Goal: Transaction & Acquisition: Book appointment/travel/reservation

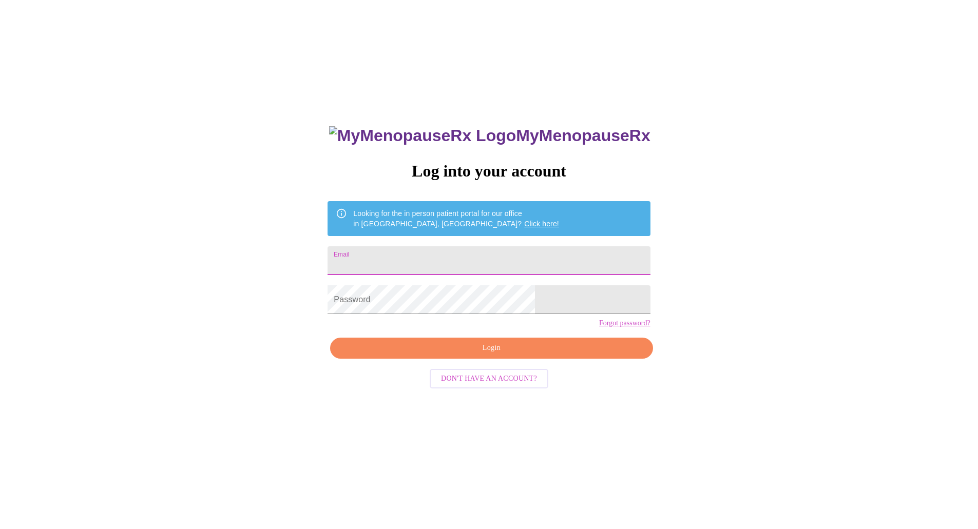
click at [473, 255] on input "Email" at bounding box center [489, 260] width 322 height 29
type input "[EMAIL_ADDRESS][DOMAIN_NAME]"
click at [530, 355] on span "Login" at bounding box center [491, 348] width 299 height 13
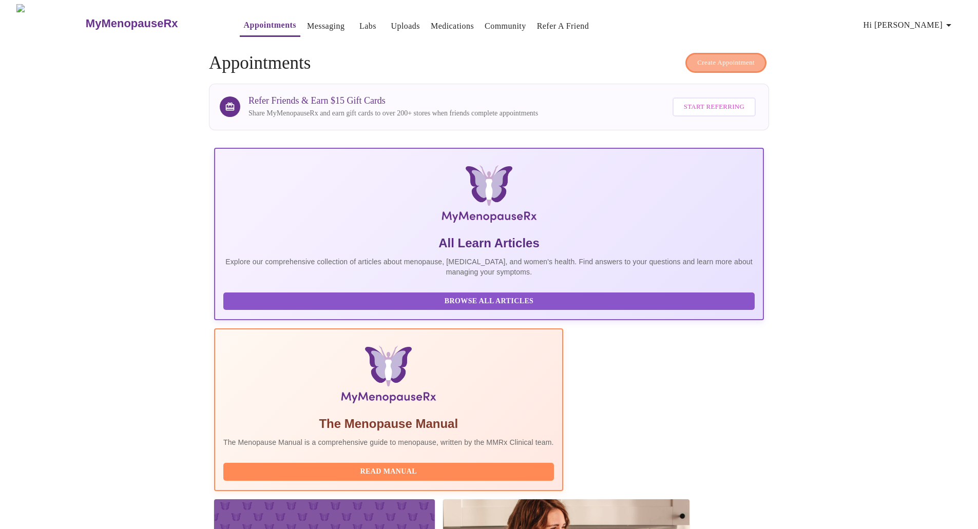
click at [723, 62] on span "Create Appointment" at bounding box center [726, 63] width 58 height 12
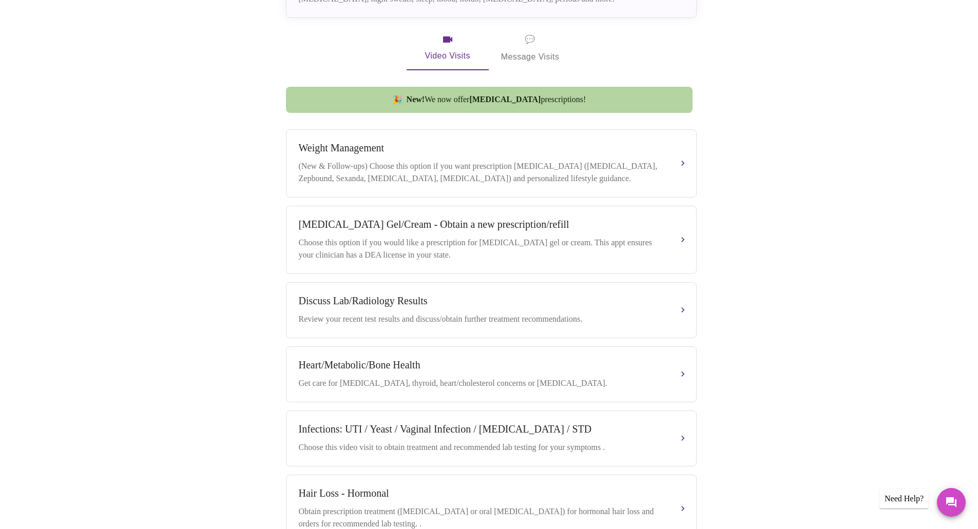
scroll to position [359, 0]
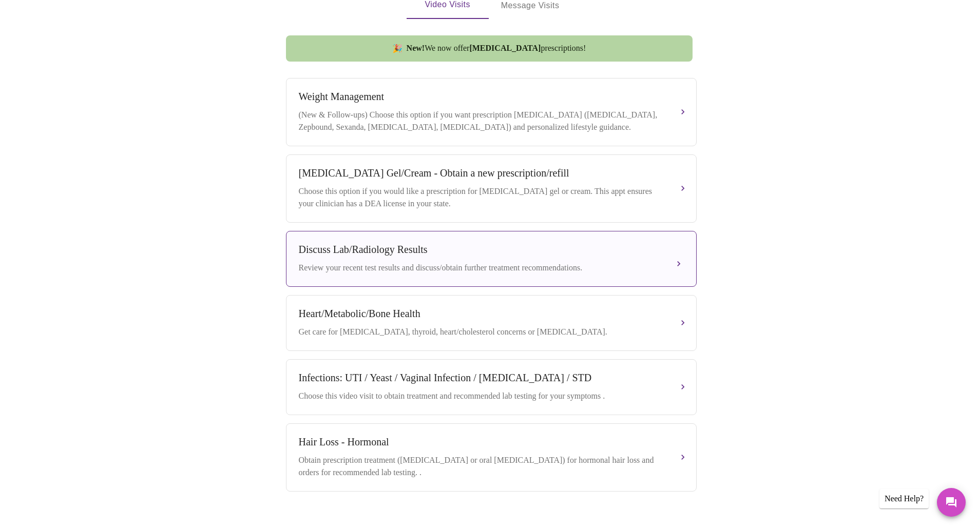
click at [672, 265] on div "Discuss Lab/Radiology Results Review your recent test results and discuss/obtai…" at bounding box center [491, 259] width 385 height 30
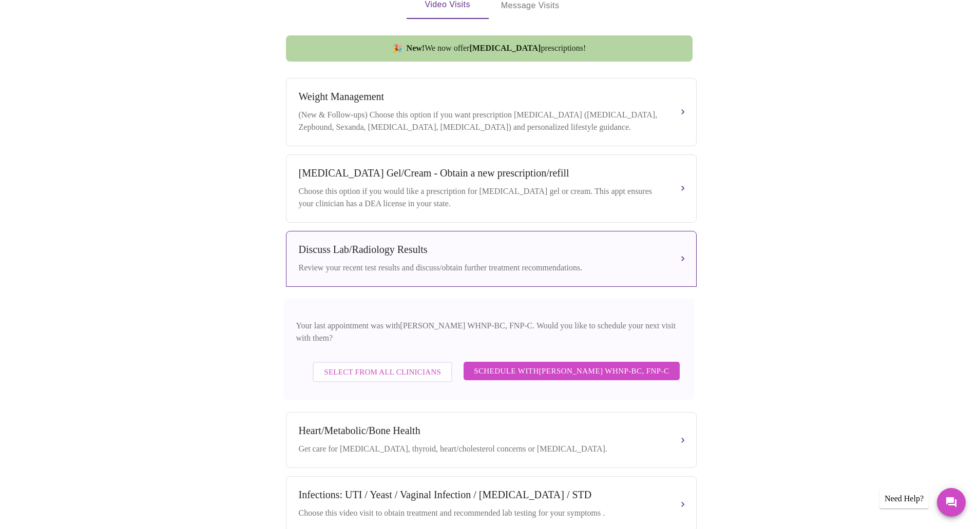
click at [387, 367] on span "Select from All Clinicians" at bounding box center [382, 372] width 117 height 13
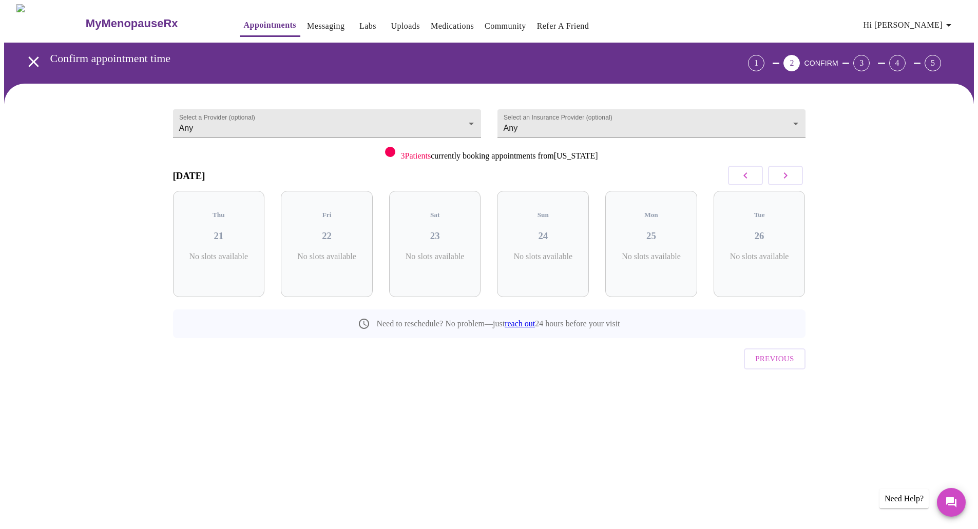
scroll to position [0, 0]
click at [796, 178] on button "button" at bounding box center [789, 176] width 35 height 20
click at [795, 179] on icon "button" at bounding box center [789, 175] width 12 height 12
click at [32, 56] on icon "open drawer" at bounding box center [33, 61] width 10 height 10
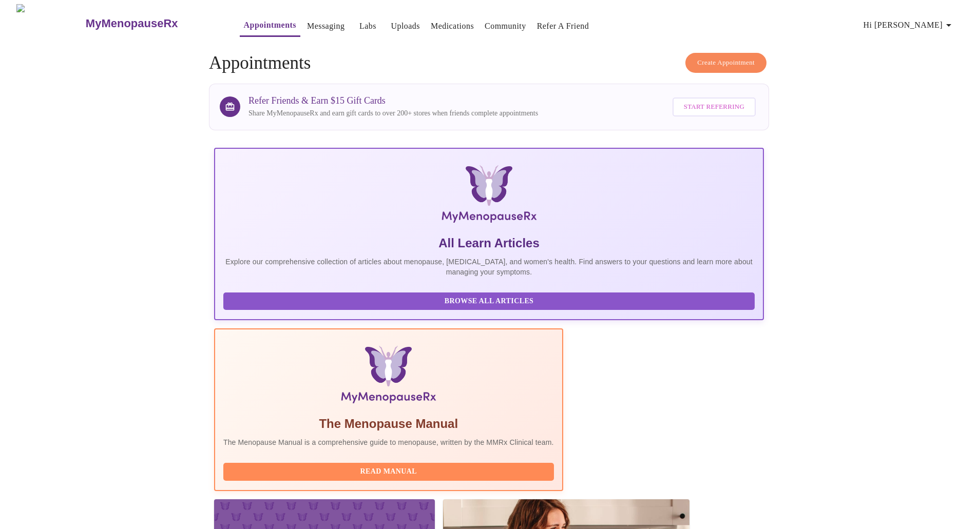
click at [735, 58] on span "Create Appointment" at bounding box center [726, 63] width 58 height 12
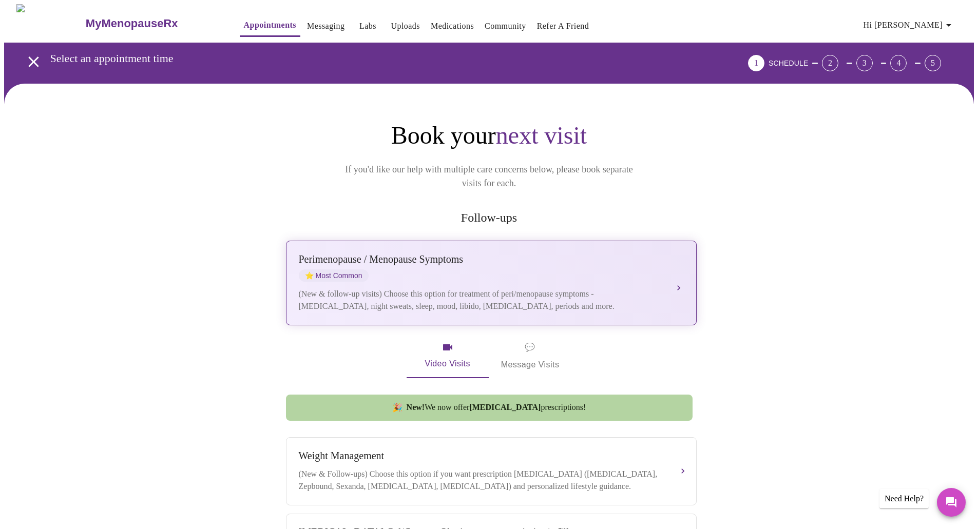
click at [600, 262] on div "Perimenopause / Menopause Symptoms ⭐ Most Common" at bounding box center [481, 268] width 365 height 28
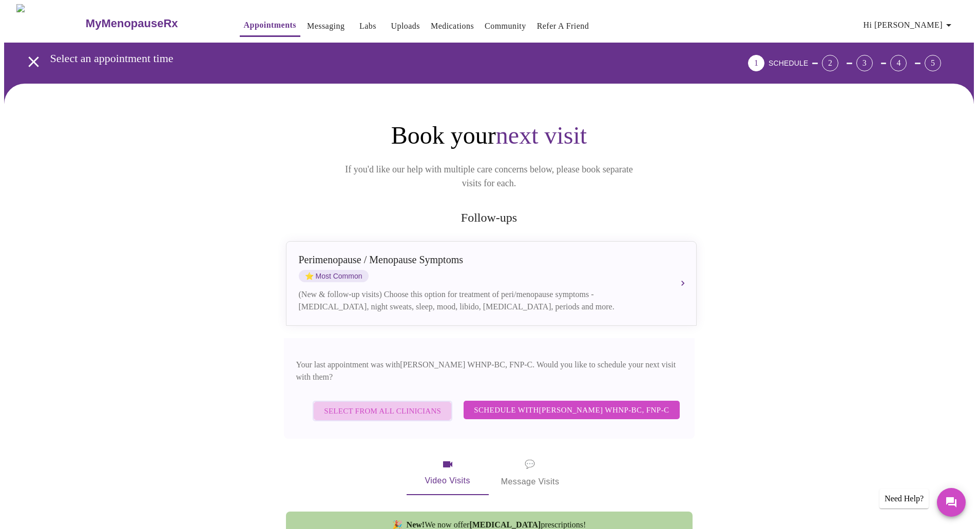
click at [380, 405] on span "Select from All Clinicians" at bounding box center [382, 411] width 117 height 13
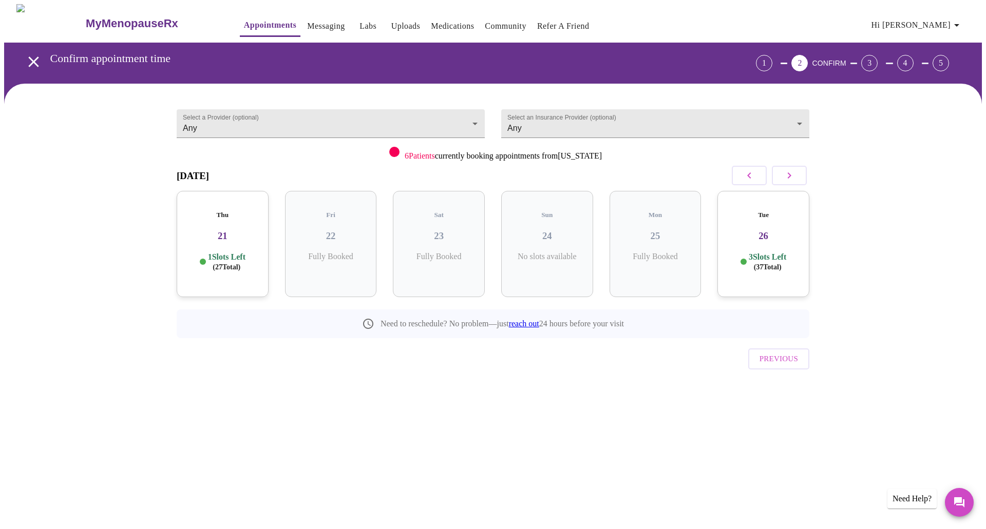
click at [243, 215] on div "Thu 21 1 Slots Left ( 27 Total)" at bounding box center [223, 244] width 92 height 106
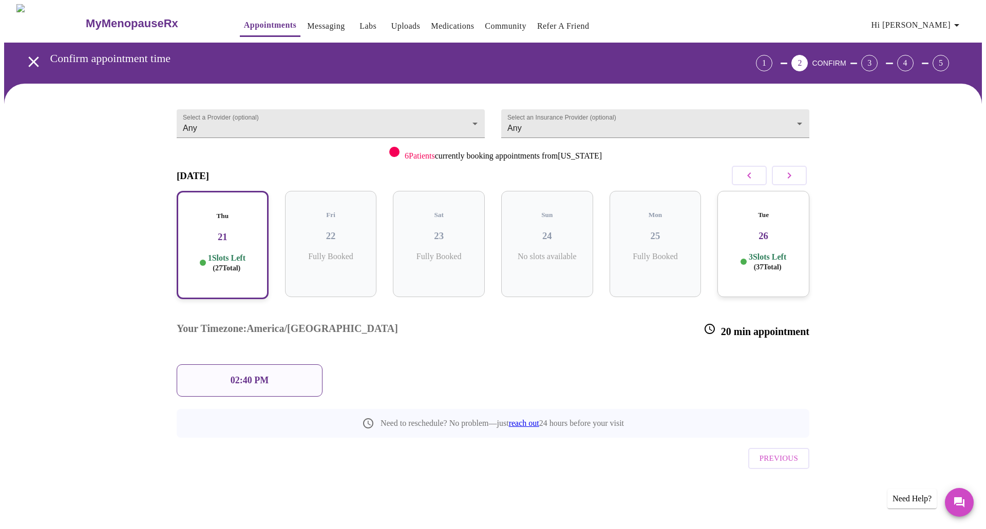
click at [271, 365] on div "02:40 PM" at bounding box center [250, 381] width 146 height 32
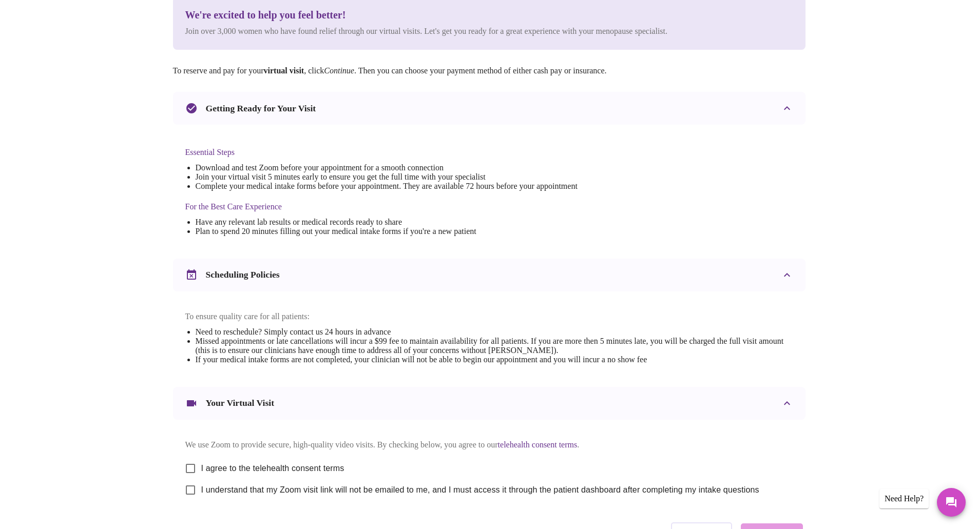
scroll to position [10, 0]
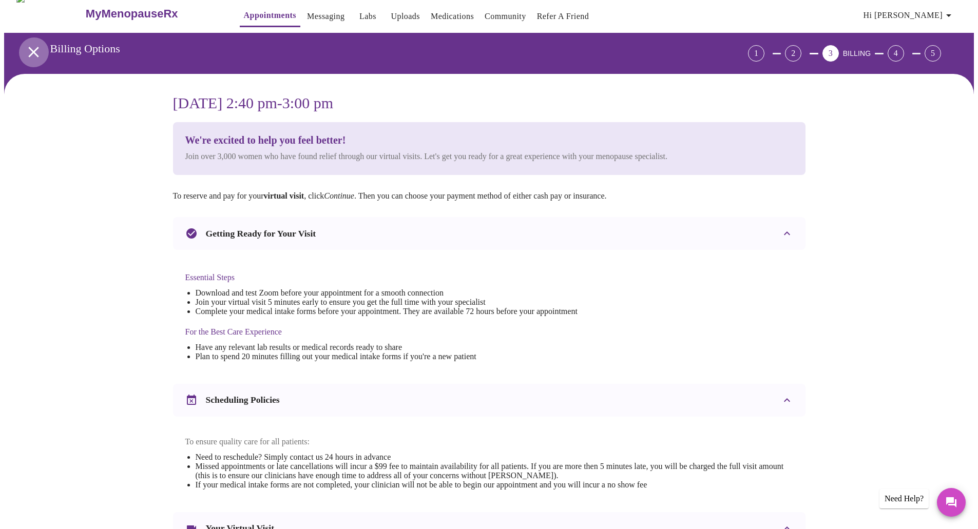
click at [34, 49] on icon "open drawer" at bounding box center [34, 52] width 18 height 18
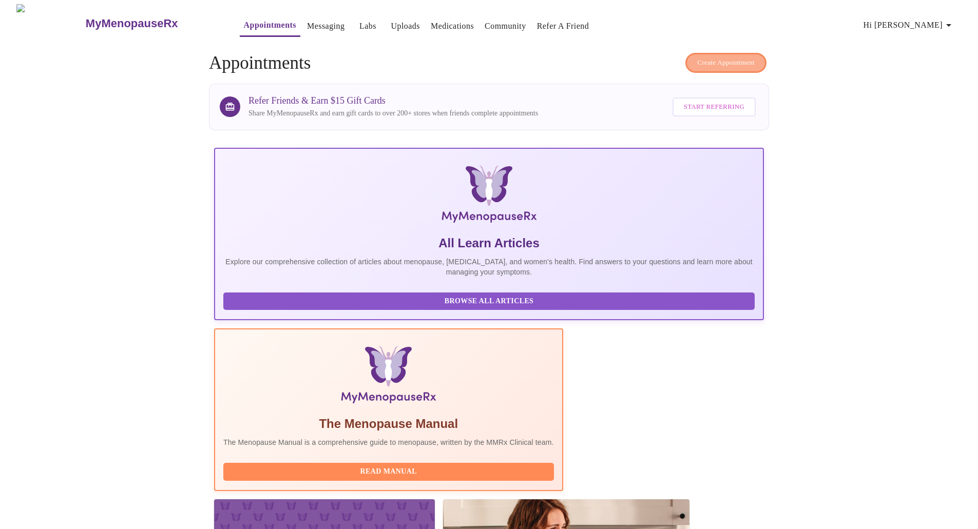
click at [742, 62] on span "Create Appointment" at bounding box center [726, 63] width 58 height 12
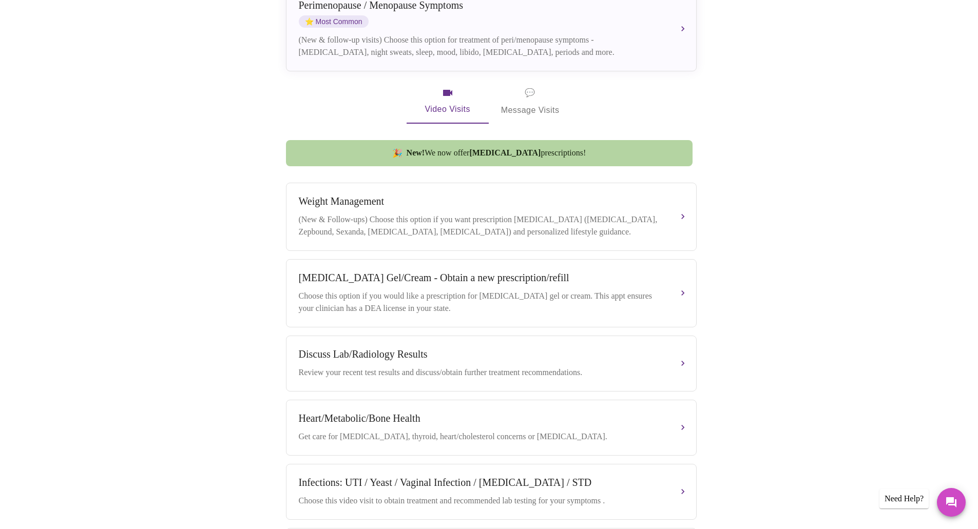
scroll to position [257, 0]
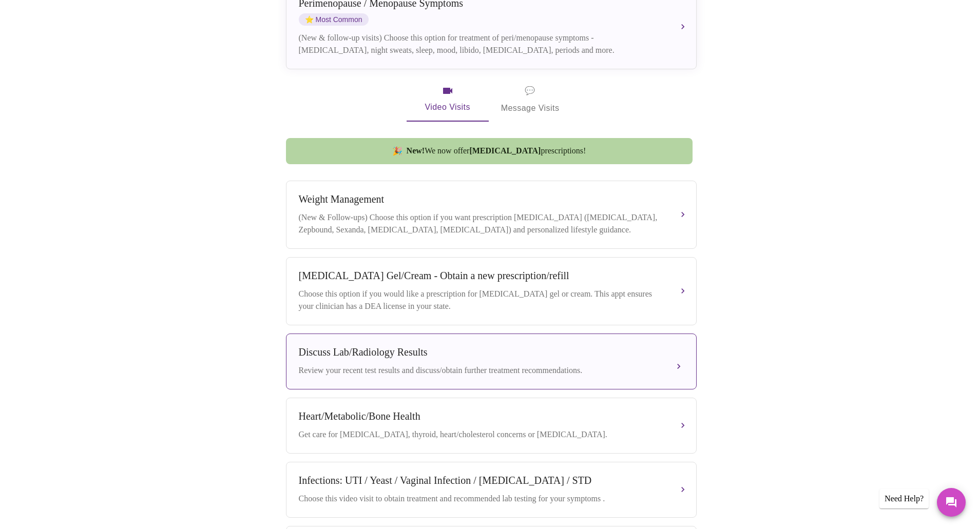
click at [455, 355] on div "Discuss Lab/Radiology Results" at bounding box center [481, 353] width 365 height 12
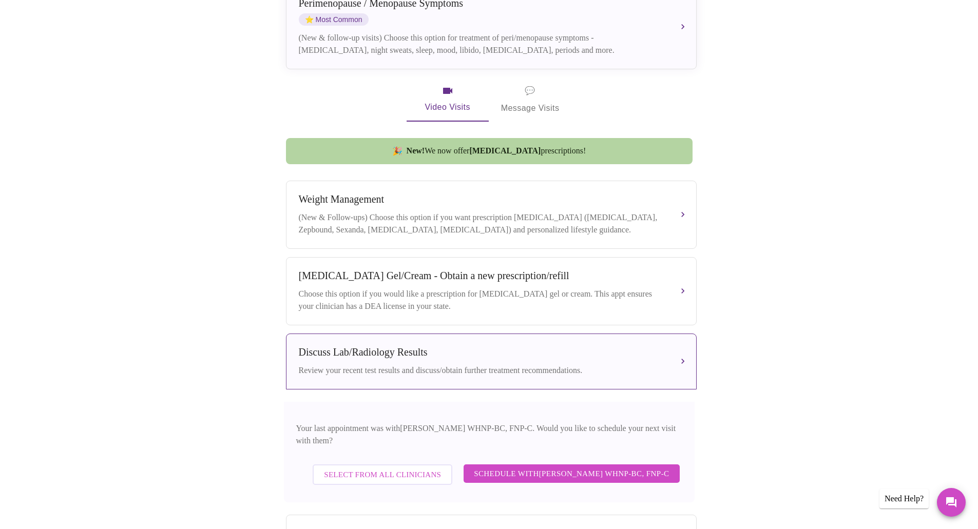
click at [425, 468] on span "Select from All Clinicians" at bounding box center [382, 474] width 117 height 13
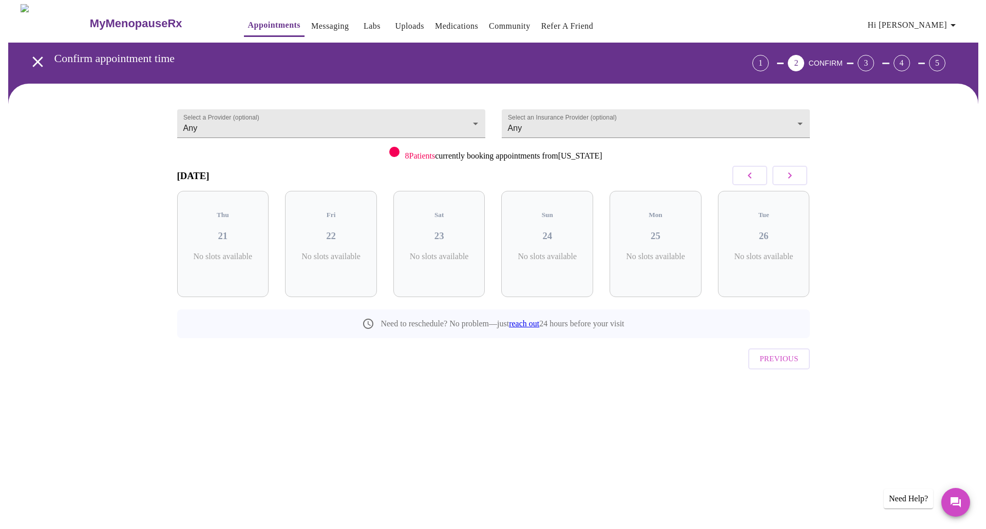
scroll to position [0, 0]
click at [278, 112] on body "MyMenopauseRx Appointments Messaging Labs Uploads Medications Community Refer a…" at bounding box center [493, 212] width 978 height 417
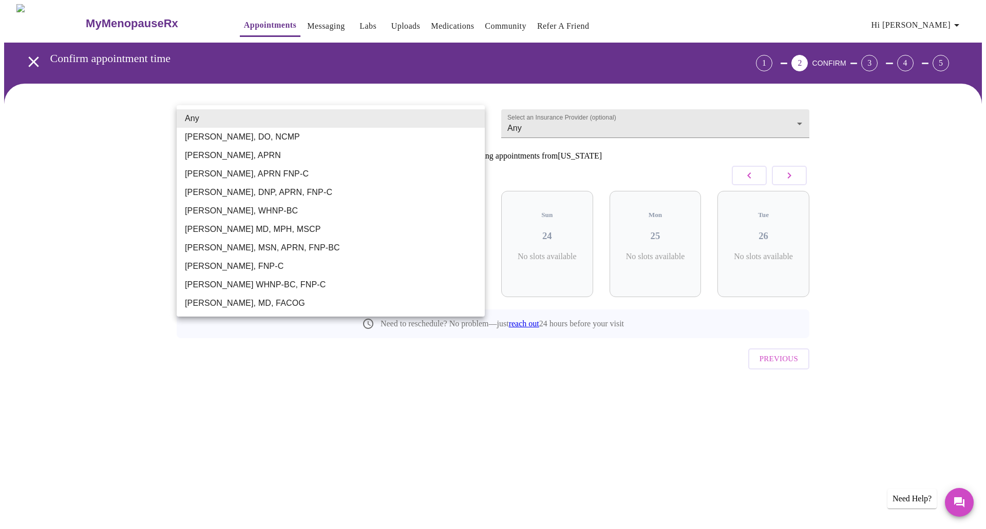
click at [244, 230] on li "Vadim Gelman MD, MPH, MSCP" at bounding box center [331, 229] width 308 height 18
type input "Vadim Gelman MD, MPH, MSCP"
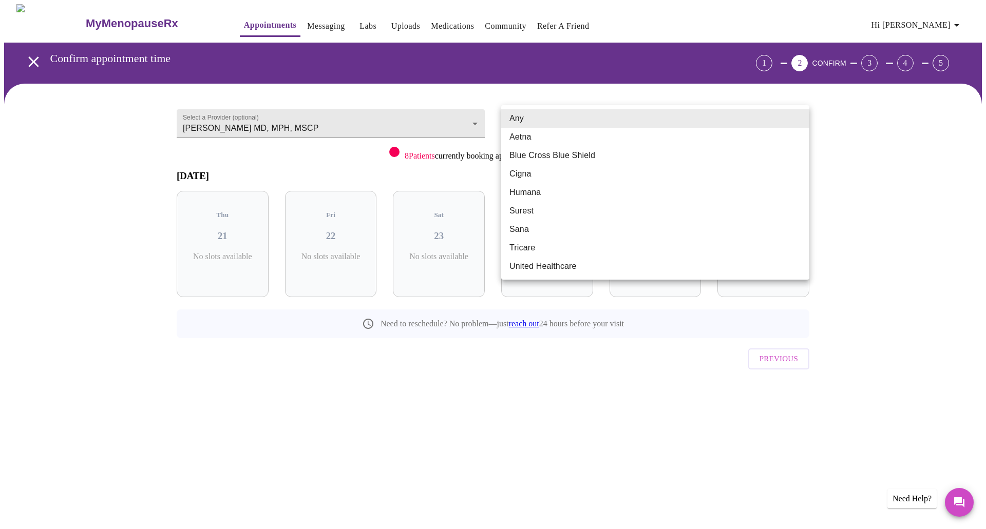
click at [575, 123] on body "MyMenopauseRx Appointments Messaging Labs Uploads Medications Community Refer a…" at bounding box center [493, 212] width 978 height 417
click at [538, 121] on li "Any" at bounding box center [655, 118] width 308 height 18
click at [539, 120] on body "MyMenopauseRx Appointments Messaging Labs Uploads Medications Community Refer a…" at bounding box center [493, 212] width 978 height 417
click at [541, 138] on li "Aetna" at bounding box center [655, 137] width 308 height 18
type input "Aetna"
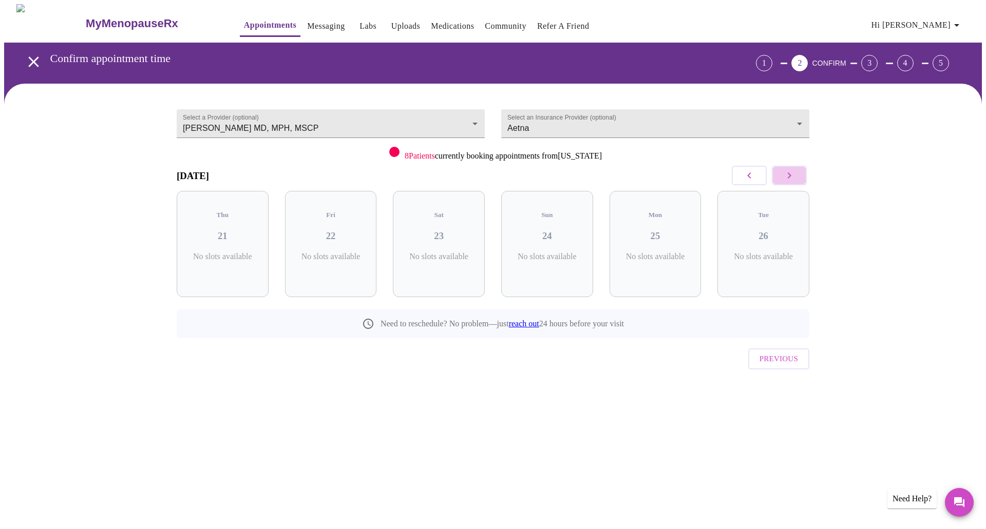
click at [798, 181] on button "button" at bounding box center [789, 176] width 35 height 20
click at [758, 176] on button "button" at bounding box center [749, 176] width 35 height 20
click at [757, 176] on button "button" at bounding box center [749, 176] width 35 height 20
